Goal: Information Seeking & Learning: Learn about a topic

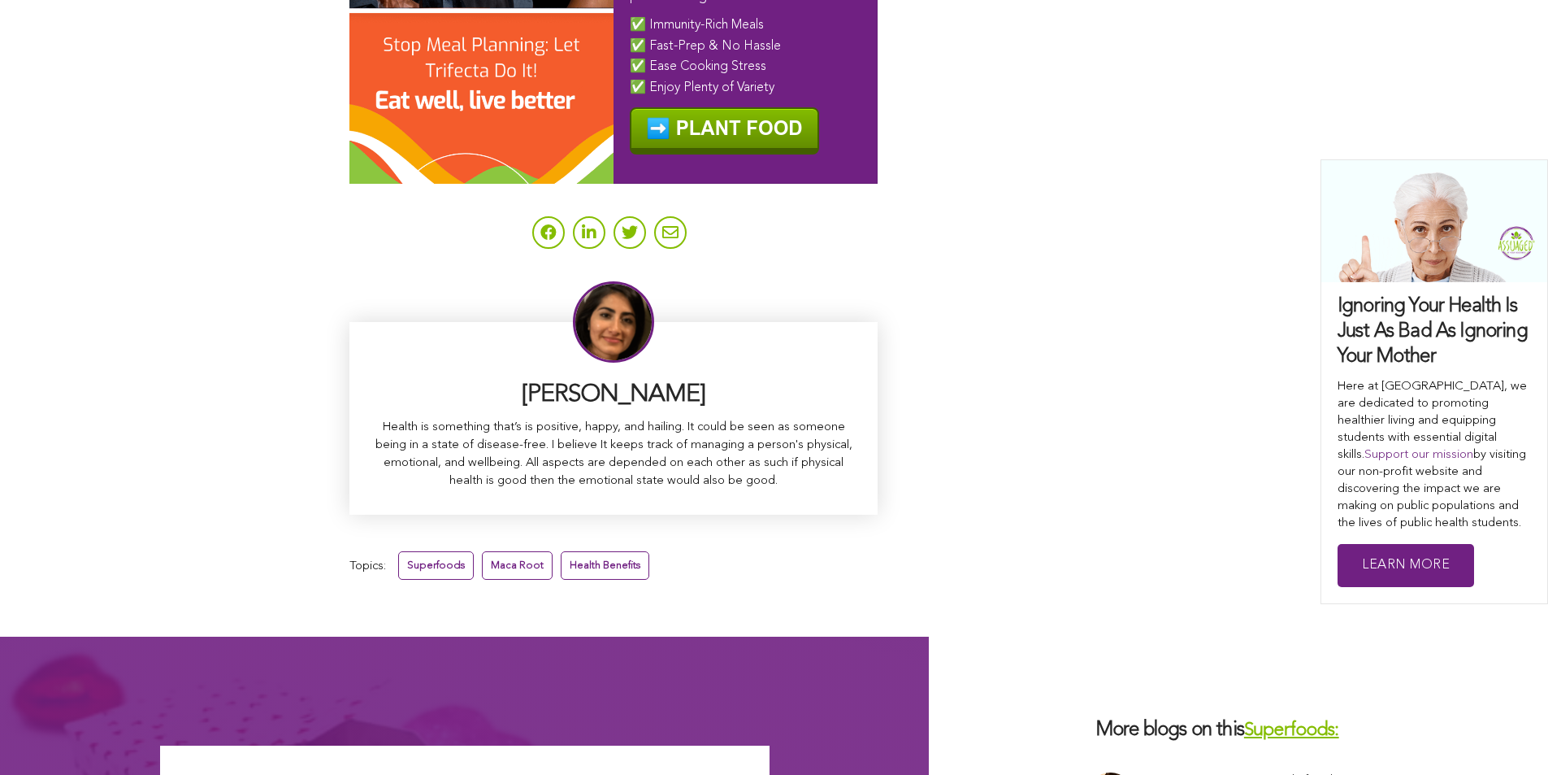
scroll to position [10540, 0]
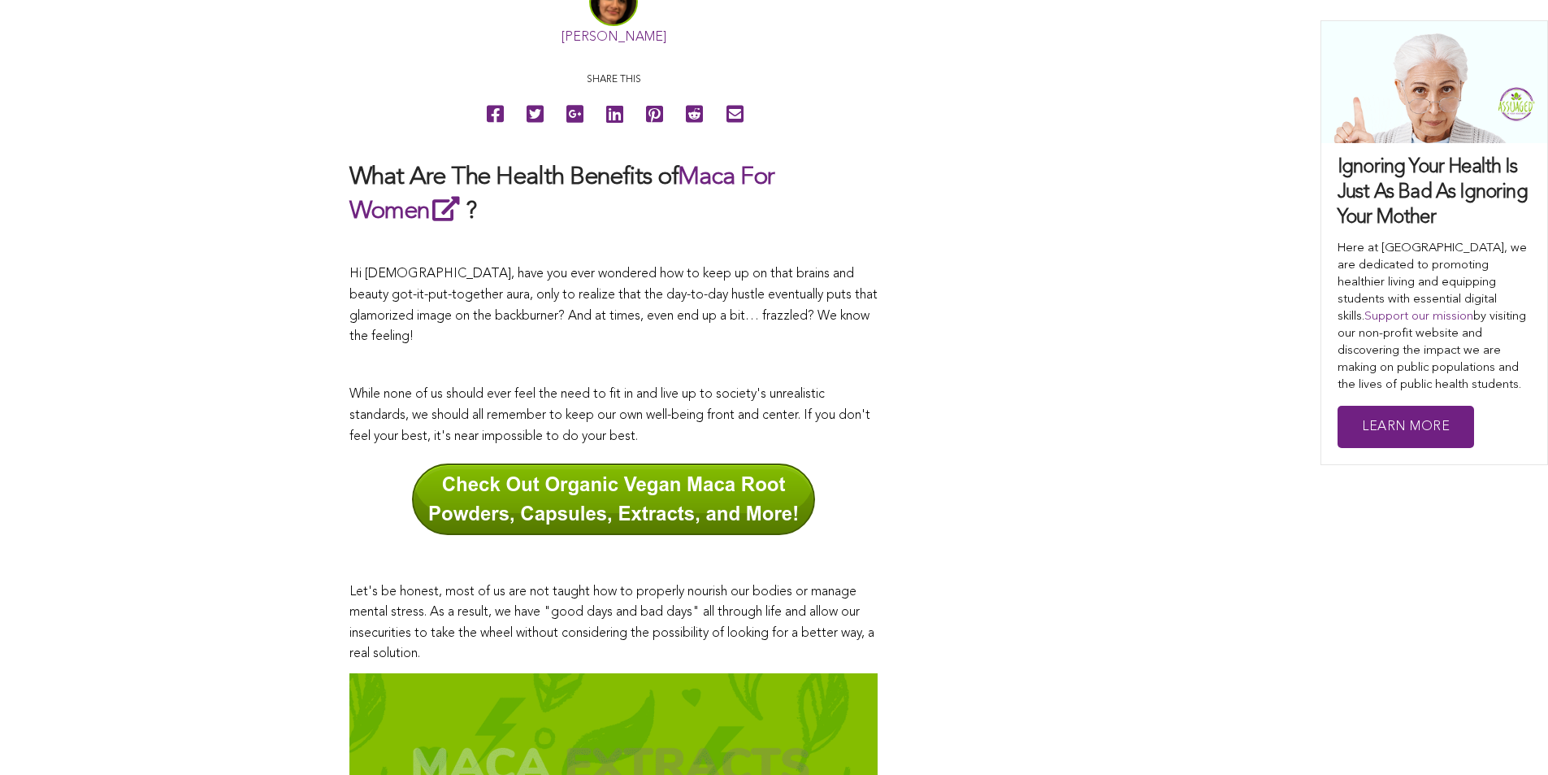
scroll to position [472, 0]
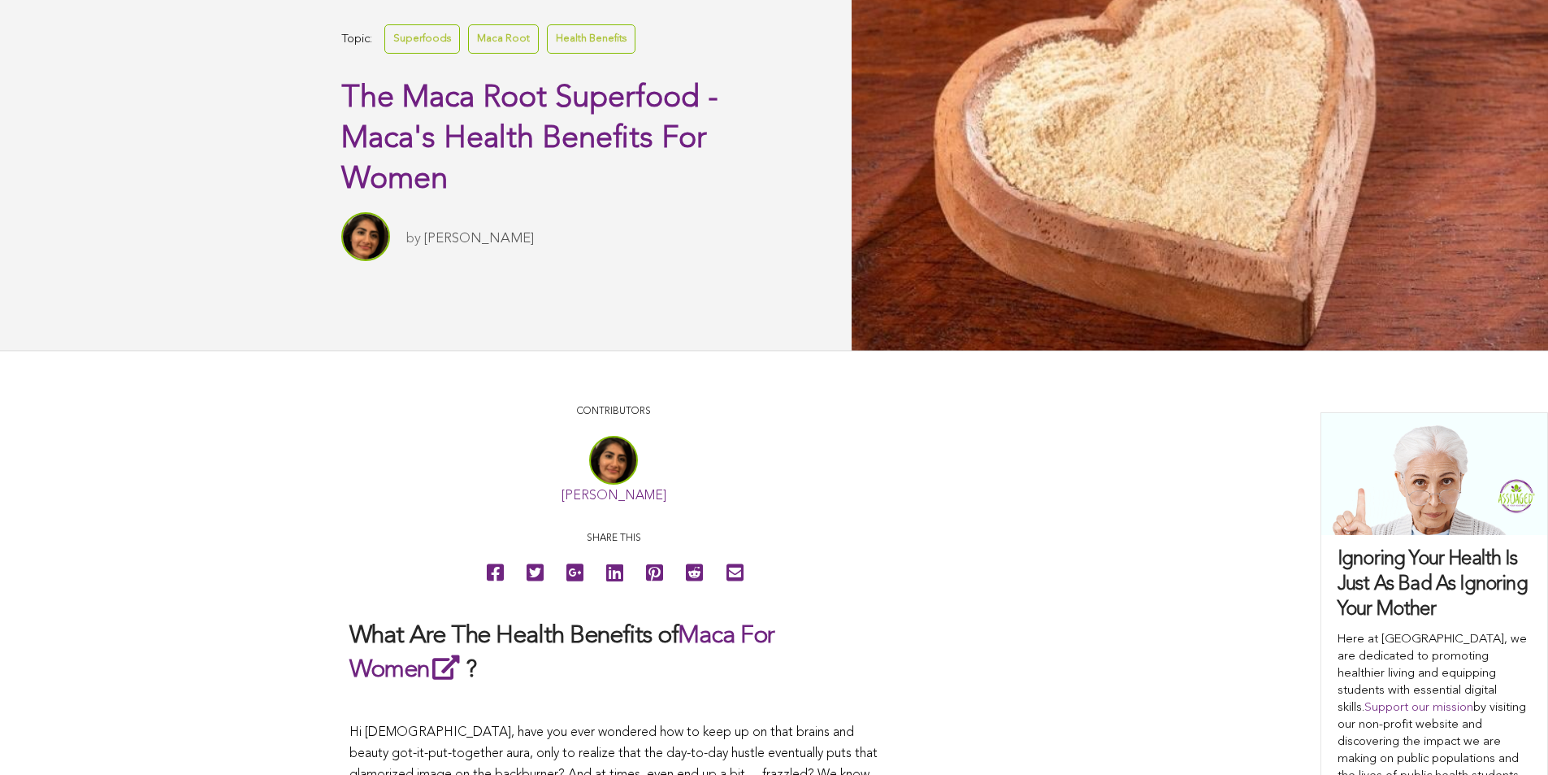
click at [547, 53] on link "Health Benefits" at bounding box center [591, 38] width 89 height 28
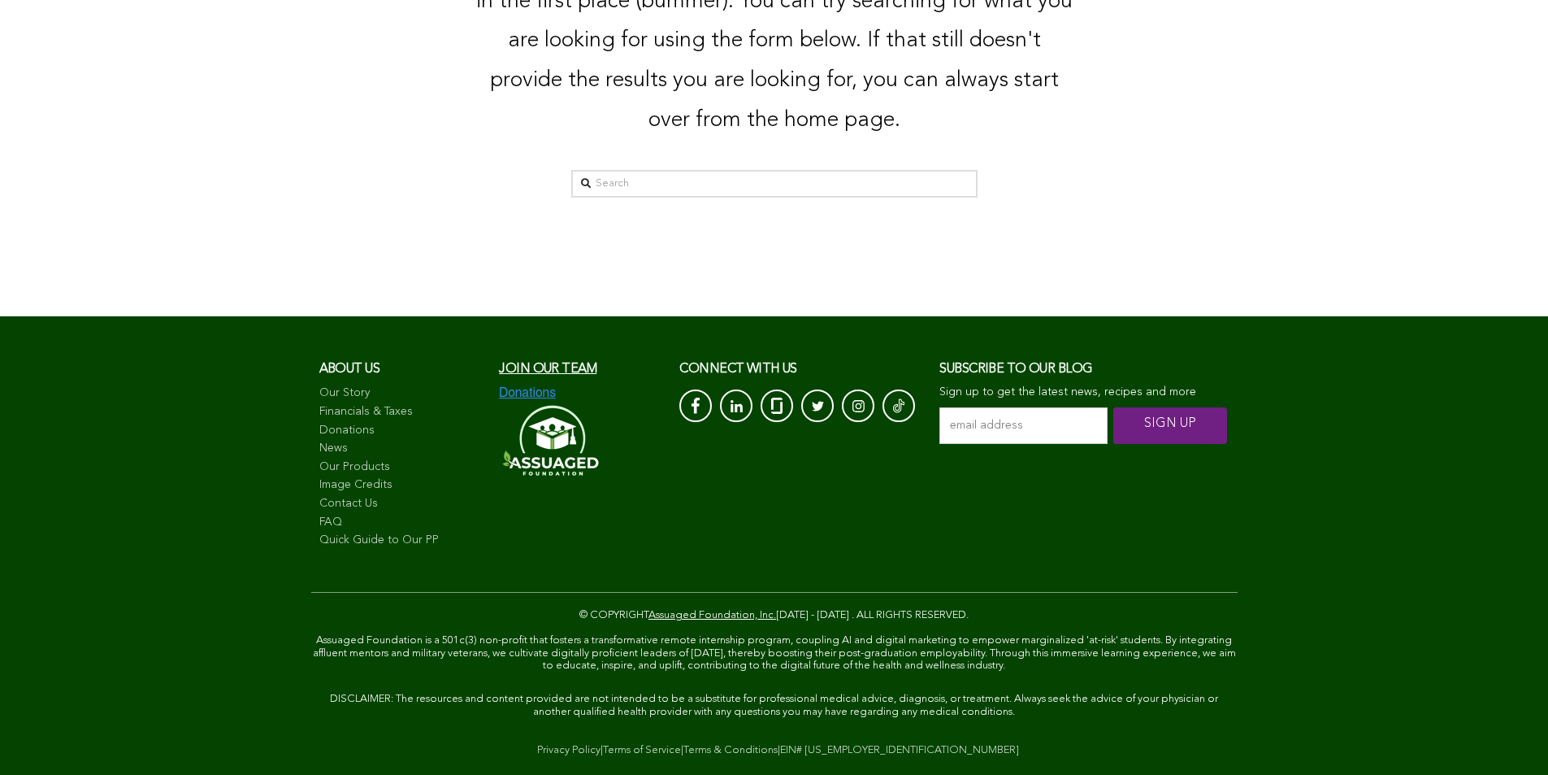
scroll to position [699, 0]
click at [319, 404] on link "Financials & Taxes" at bounding box center [401, 412] width 164 height 16
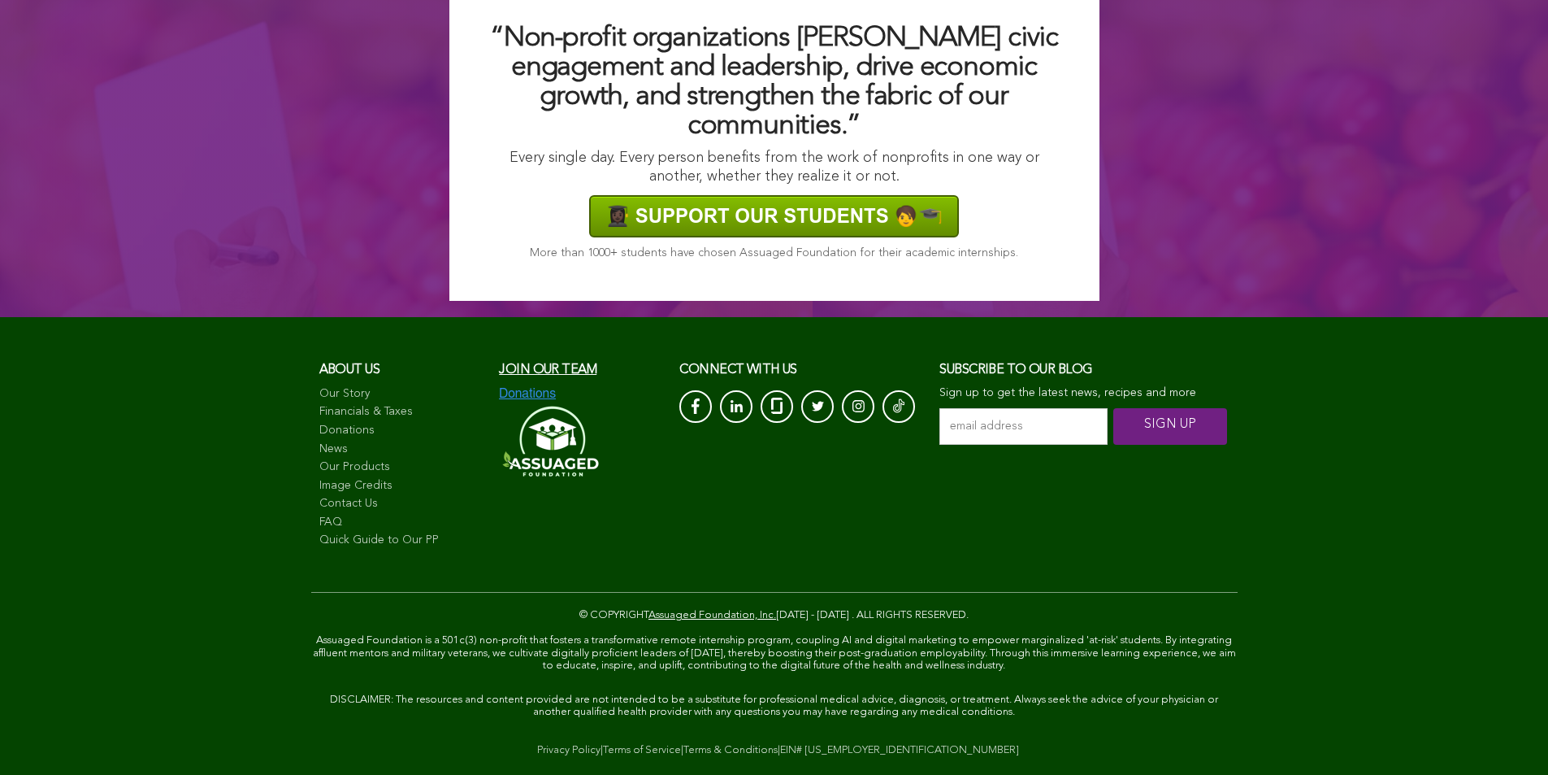
scroll to position [1468, 0]
